Goal: Navigation & Orientation: Find specific page/section

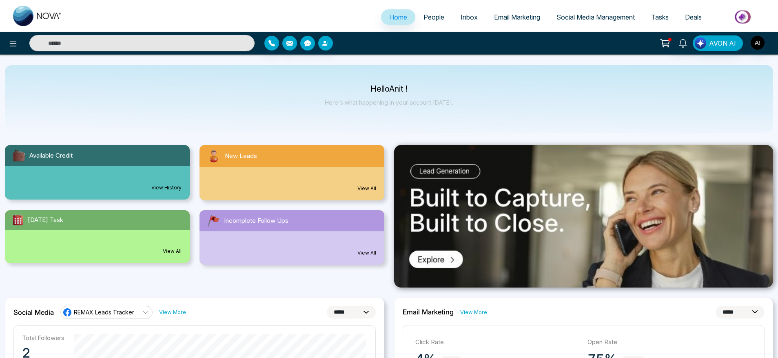
select select "*"
click at [427, 17] on span "People" at bounding box center [433, 17] width 21 height 8
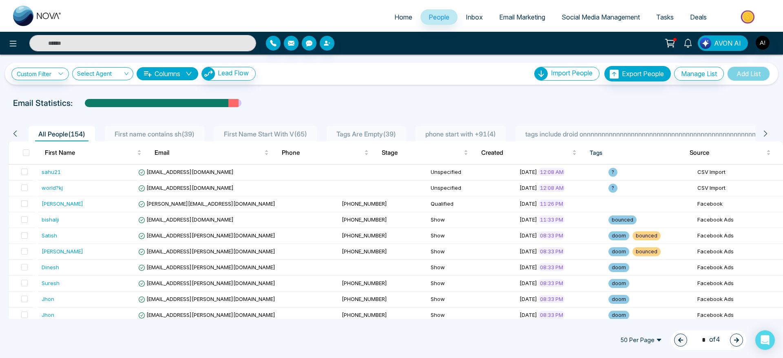
click at [377, 10] on ul "Home People Inbox Email Marketing Social Media Management Tasks Deals" at bounding box center [424, 18] width 708 height 22
click at [394, 15] on span "Home" at bounding box center [403, 17] width 18 height 8
click at [506, 17] on span "Email Marketing" at bounding box center [522, 17] width 46 height 8
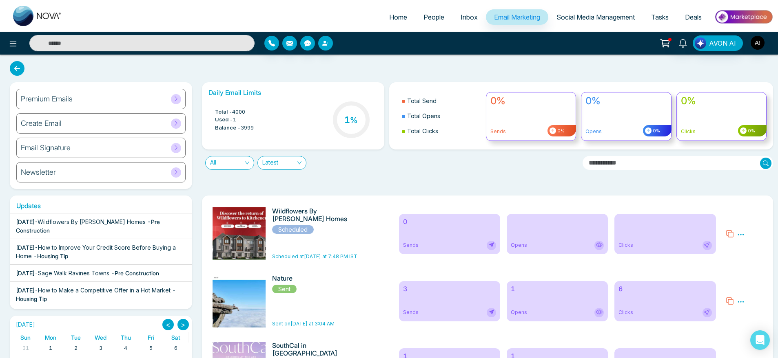
click at [400, 23] on link "Home" at bounding box center [398, 16] width 34 height 15
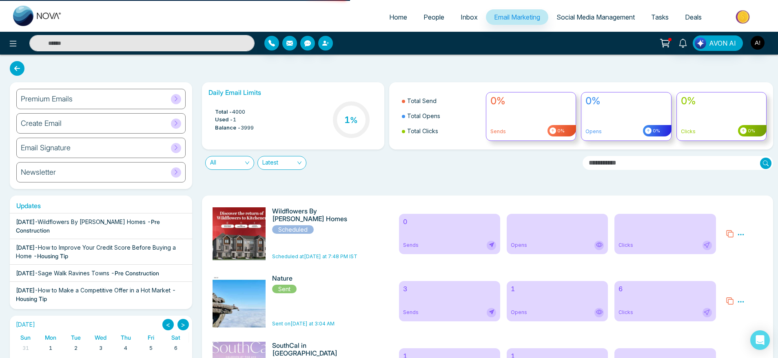
select select "*"
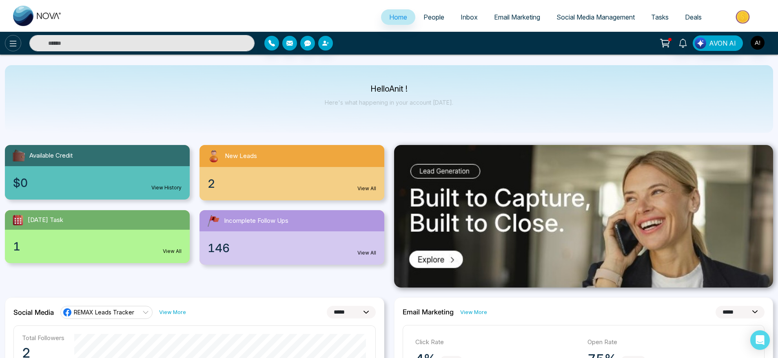
click at [11, 46] on icon at bounding box center [13, 44] width 10 height 10
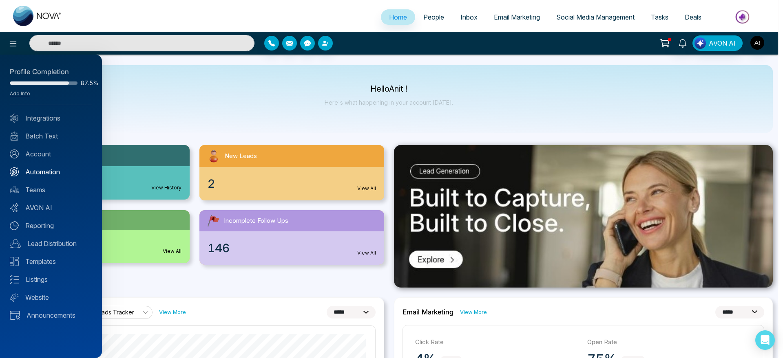
click at [47, 169] on link "Automation" at bounding box center [51, 172] width 82 height 10
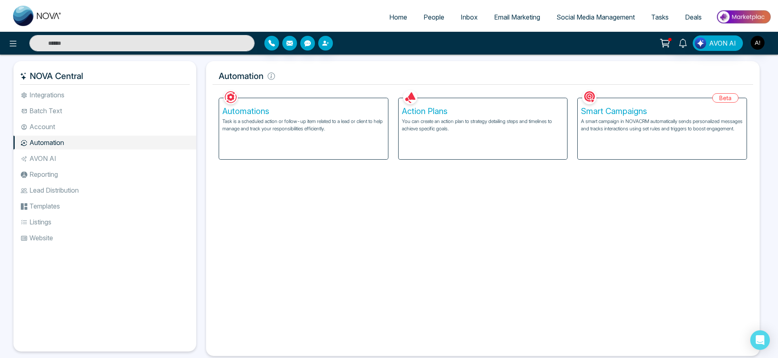
click at [285, 143] on div "Automations Task is a scheduled action or follow-up item related to a lead or c…" at bounding box center [303, 128] width 169 height 61
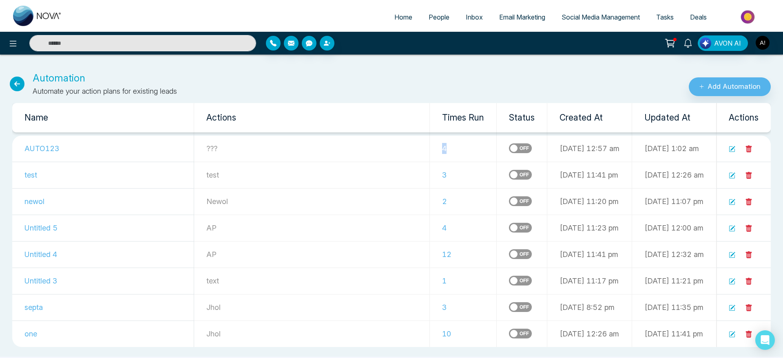
drag, startPoint x: 406, startPoint y: 145, endPoint x: 373, endPoint y: 148, distance: 32.8
click at [373, 148] on tr "AUTO123 ??? 4 [DATE] 12:57 am [DATE] 1:02 am" at bounding box center [391, 149] width 759 height 27
click at [373, 148] on td "???" at bounding box center [312, 149] width 236 height 27
drag, startPoint x: 394, startPoint y: 145, endPoint x: 413, endPoint y: 147, distance: 19.3
click at [430, 147] on td "4" at bounding box center [463, 149] width 67 height 27
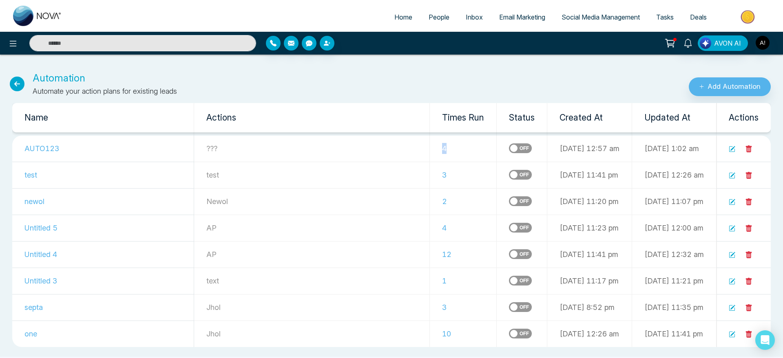
click at [430, 147] on td "4" at bounding box center [463, 149] width 67 height 27
drag, startPoint x: 409, startPoint y: 149, endPoint x: 372, endPoint y: 150, distance: 36.7
click at [372, 150] on tr "AUTO123 ??? 4 [DATE] 12:57 am [DATE] 1:02 am" at bounding box center [391, 149] width 759 height 27
click at [372, 150] on td "???" at bounding box center [312, 149] width 236 height 27
drag, startPoint x: 391, startPoint y: 150, endPoint x: 419, endPoint y: 153, distance: 27.9
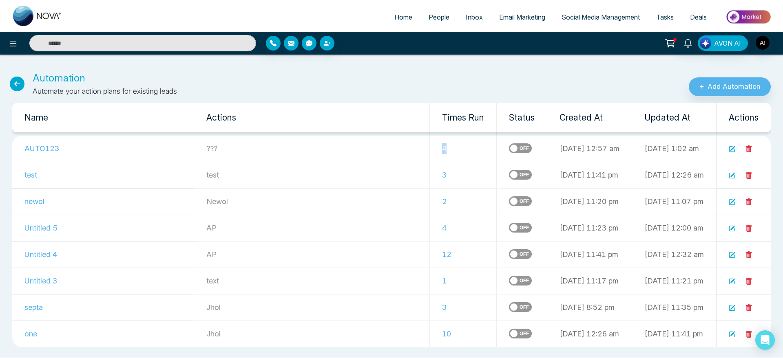
click at [430, 153] on td "4" at bounding box center [463, 149] width 67 height 27
click at [394, 21] on span "Home" at bounding box center [403, 17] width 18 height 8
select select "*"
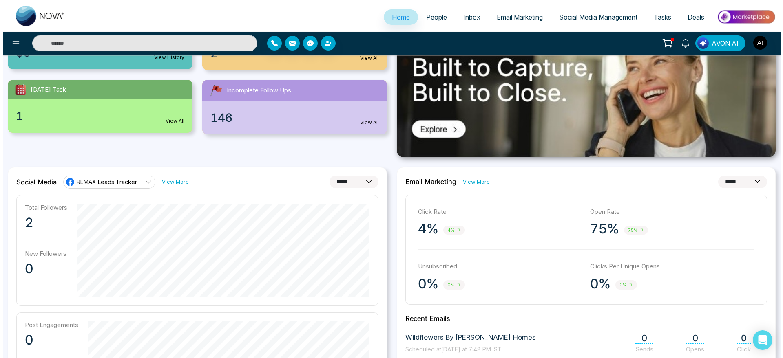
scroll to position [130, 0]
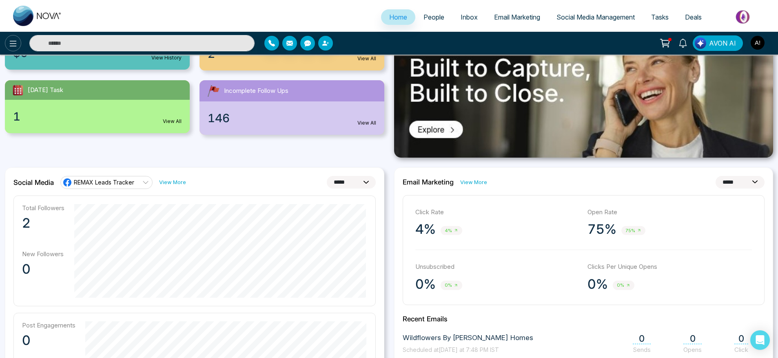
click at [7, 42] on button at bounding box center [13, 43] width 16 height 16
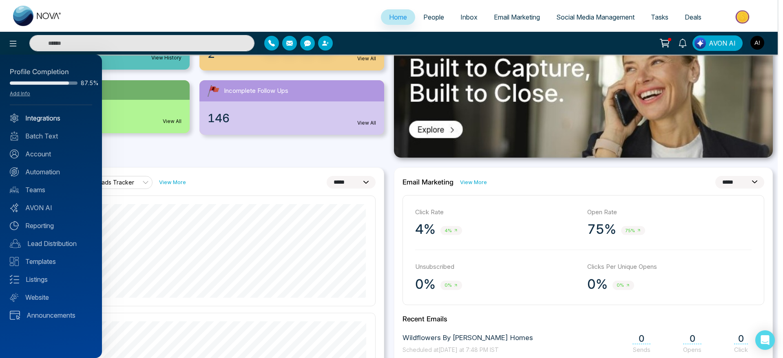
click at [53, 117] on link "Integrations" at bounding box center [51, 118] width 82 height 10
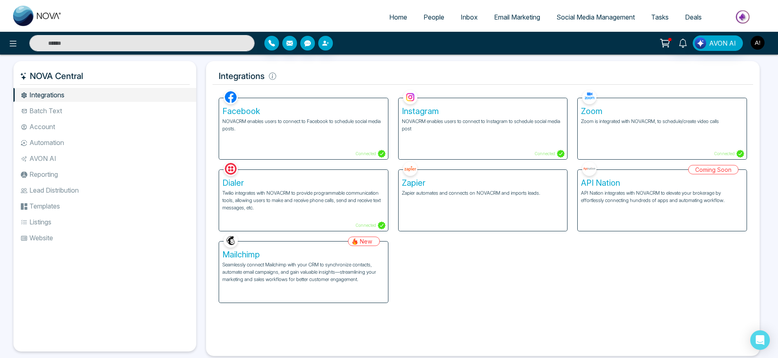
click at [760, 45] on img "button" at bounding box center [757, 43] width 14 height 14
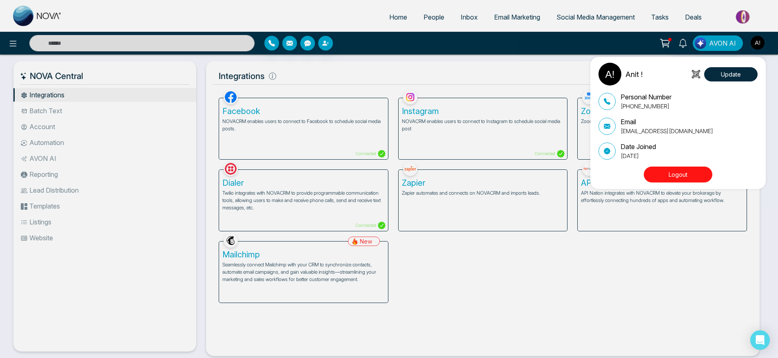
click at [409, 68] on div "Anit ! Update Personal Number [PHONE_NUMBER] Email [EMAIL_ADDRESS][DOMAIN_NAME]…" at bounding box center [389, 179] width 778 height 358
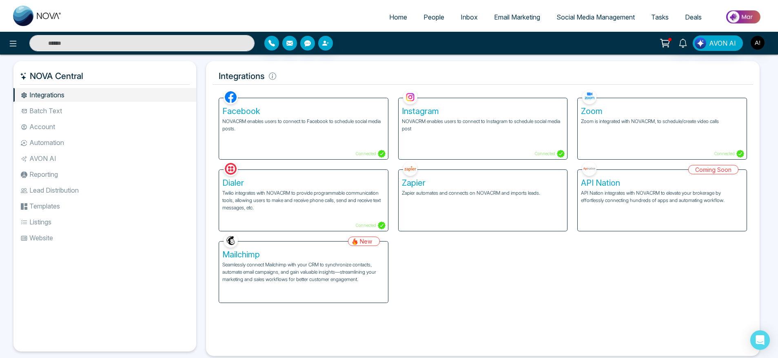
click at [386, 25] on li "Home" at bounding box center [398, 17] width 34 height 17
click at [397, 18] on span "Home" at bounding box center [398, 17] width 18 height 8
select select "*"
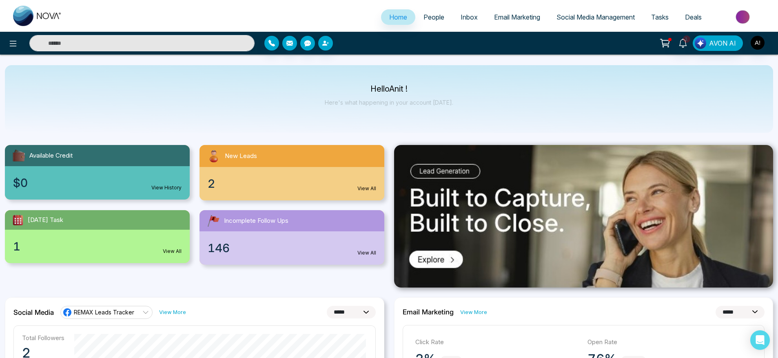
click at [431, 13] on span "People" at bounding box center [433, 17] width 21 height 8
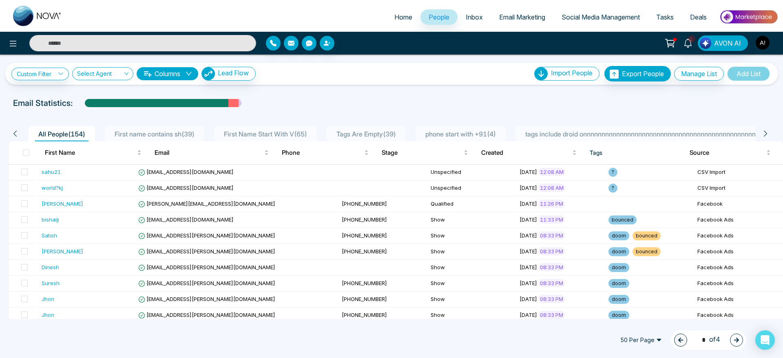
click at [764, 44] on img "button" at bounding box center [763, 43] width 14 height 14
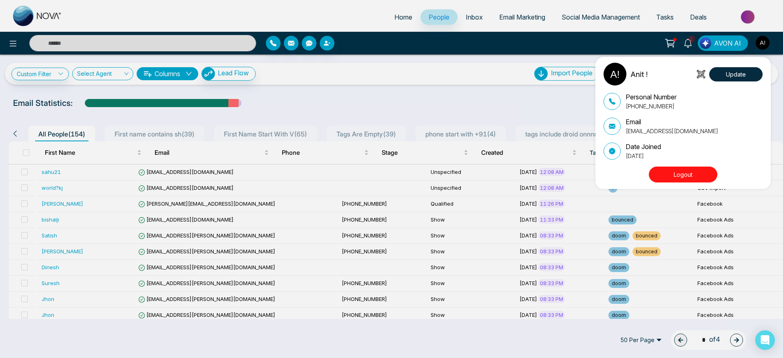
click at [695, 174] on button "Logout" at bounding box center [683, 175] width 69 height 16
